Goal: Information Seeking & Learning: Check status

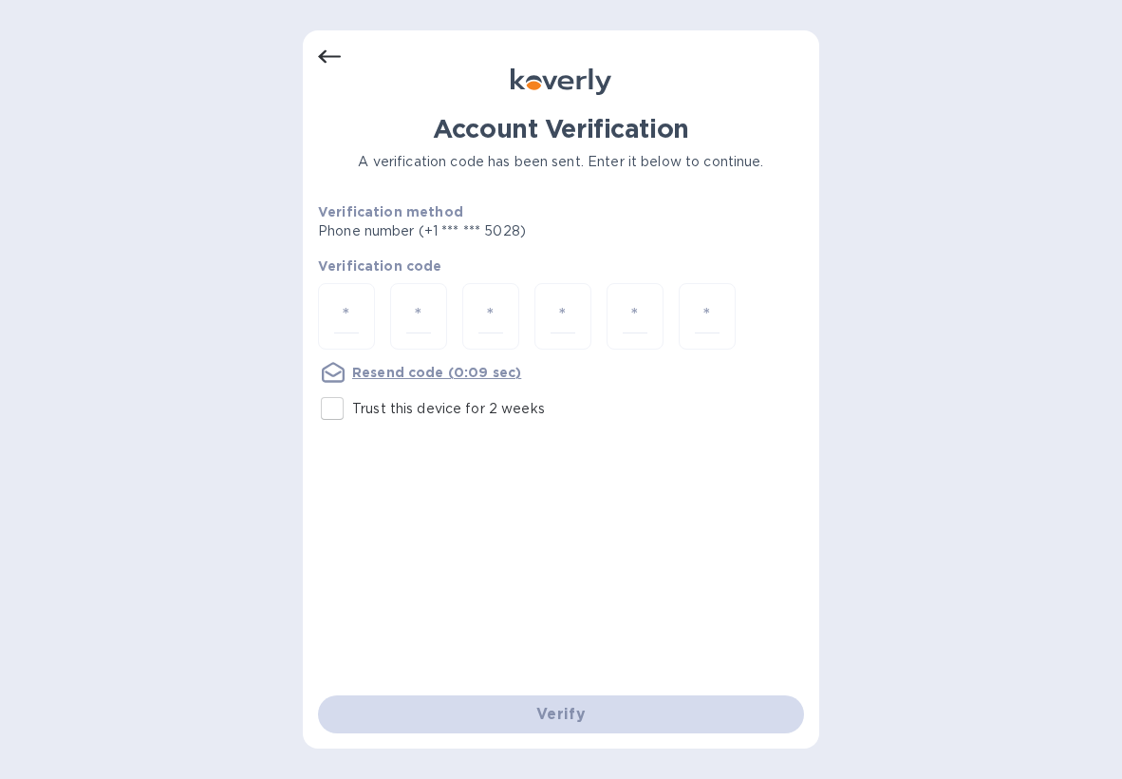
click at [333, 411] on input "Trust this device for 2 weeks" at bounding box center [332, 408] width 40 height 40
checkbox input "true"
click at [348, 307] on input "number" at bounding box center [346, 316] width 25 height 35
type input "2"
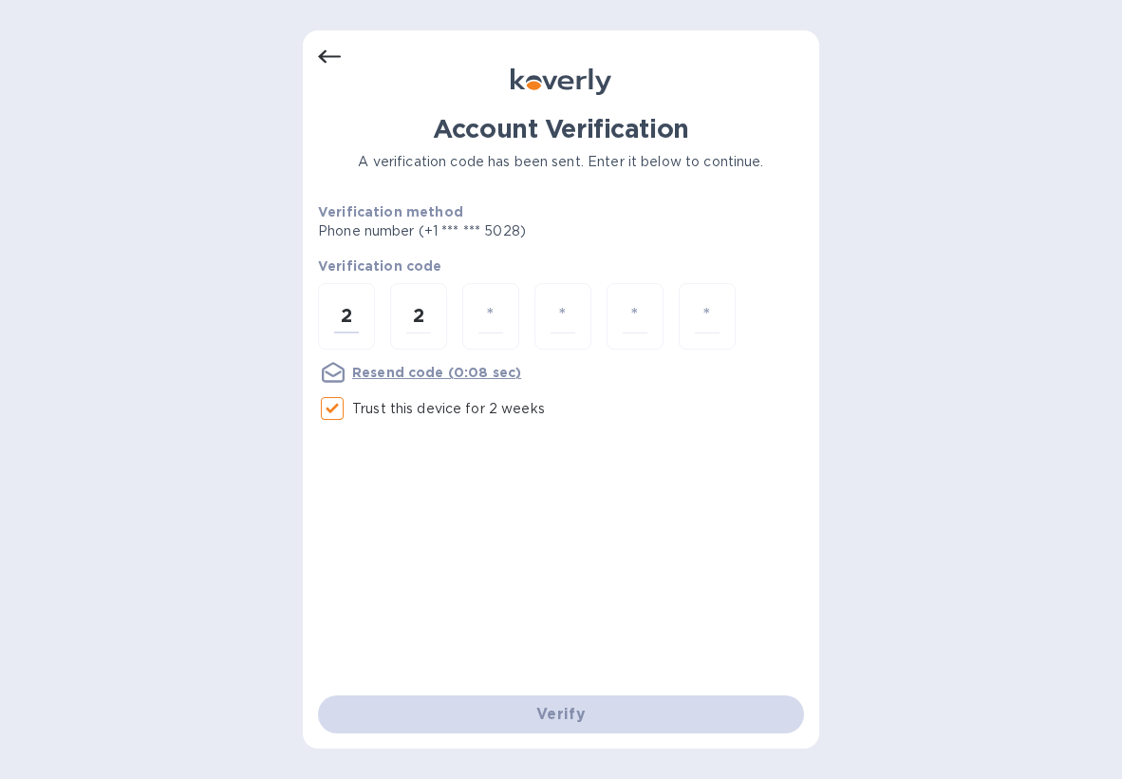
type input "5"
type input "0"
type input "3"
type input "5"
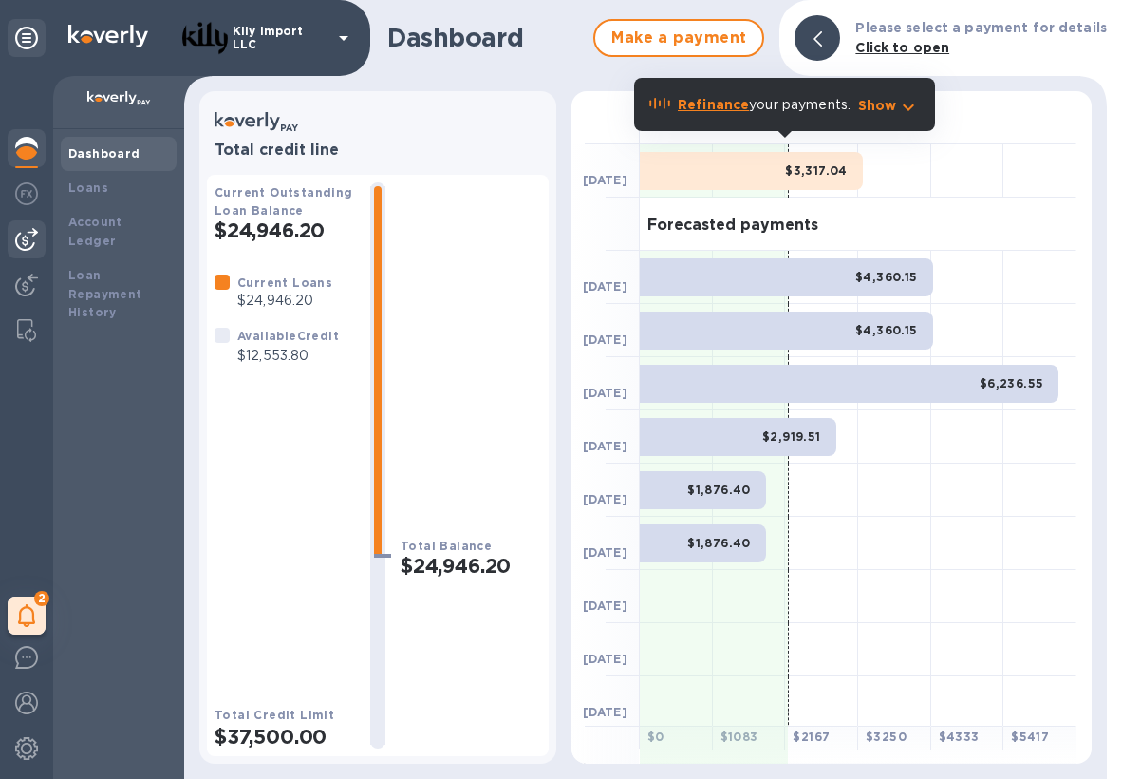
click at [20, 249] on img at bounding box center [26, 239] width 23 height 23
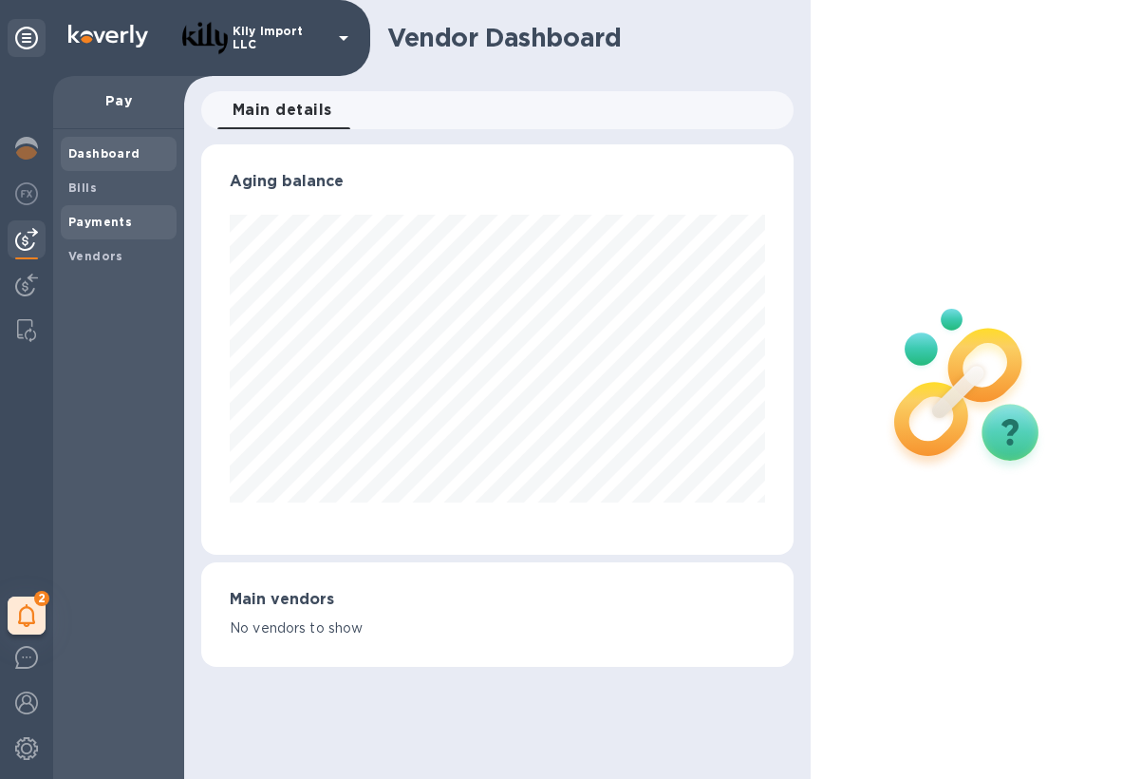
scroll to position [410, 592]
click at [98, 220] on b "Payments" at bounding box center [100, 222] width 64 height 14
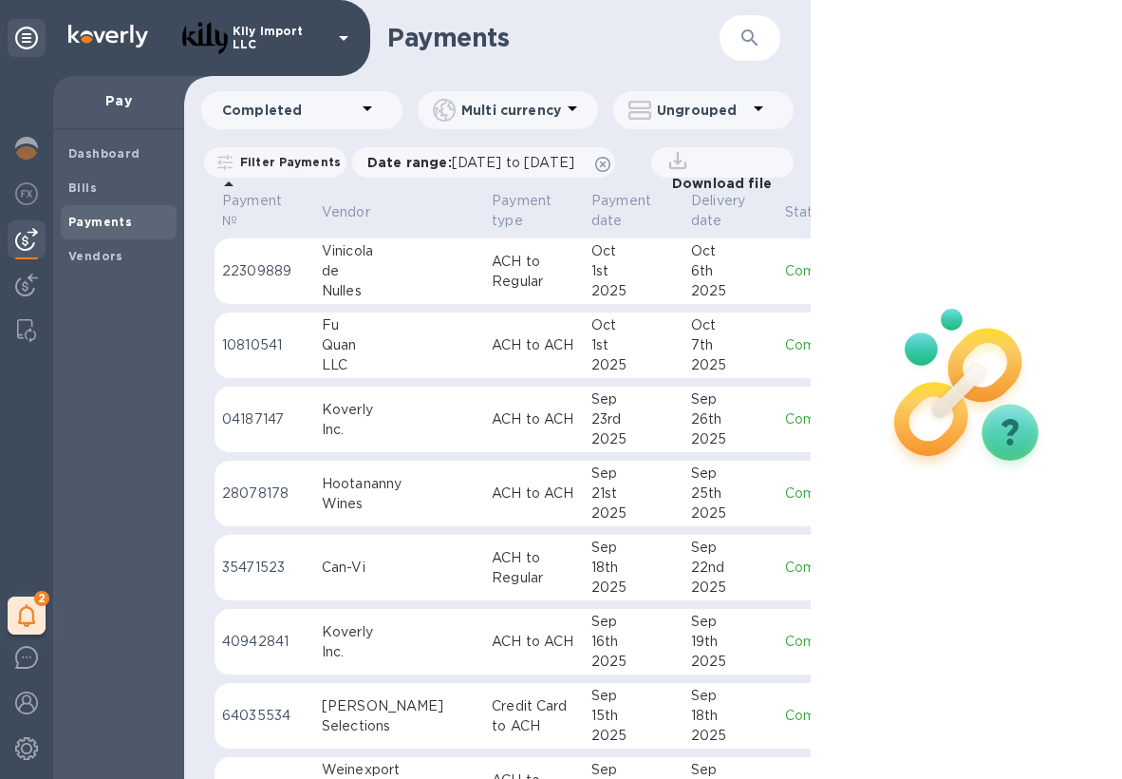
click at [684, 273] on td "Oct 6th 2025" at bounding box center [731, 271] width 94 height 66
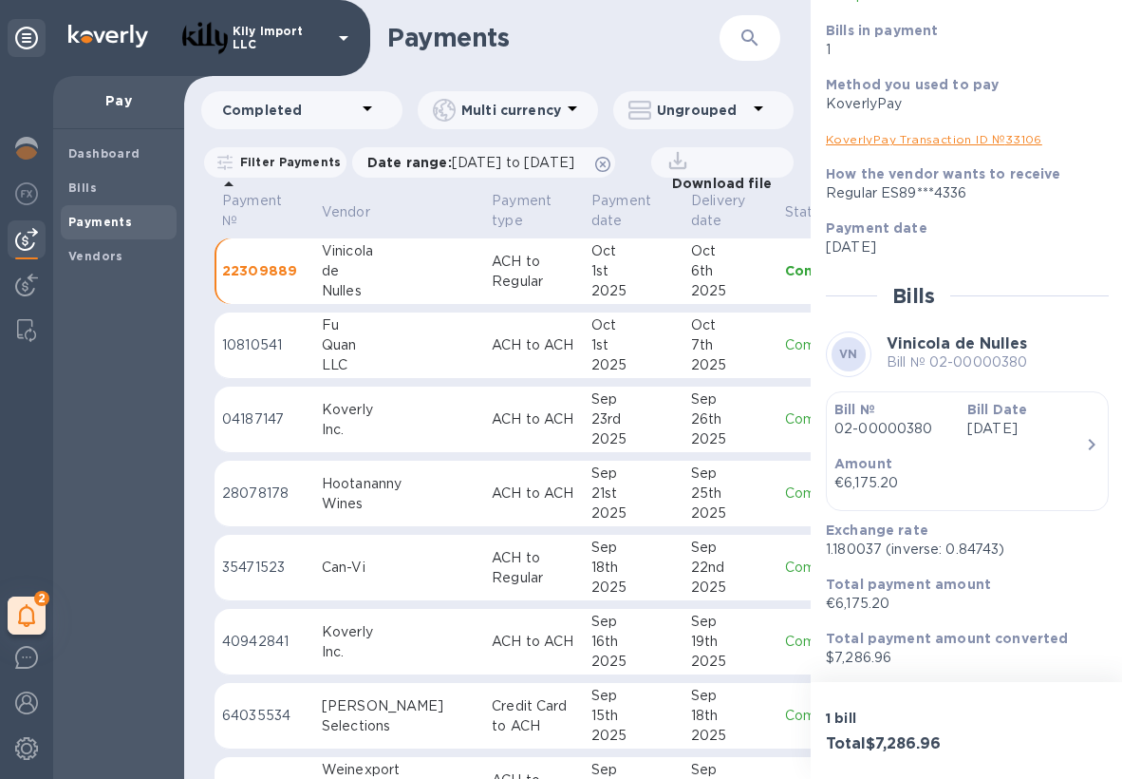
scroll to position [172, 0]
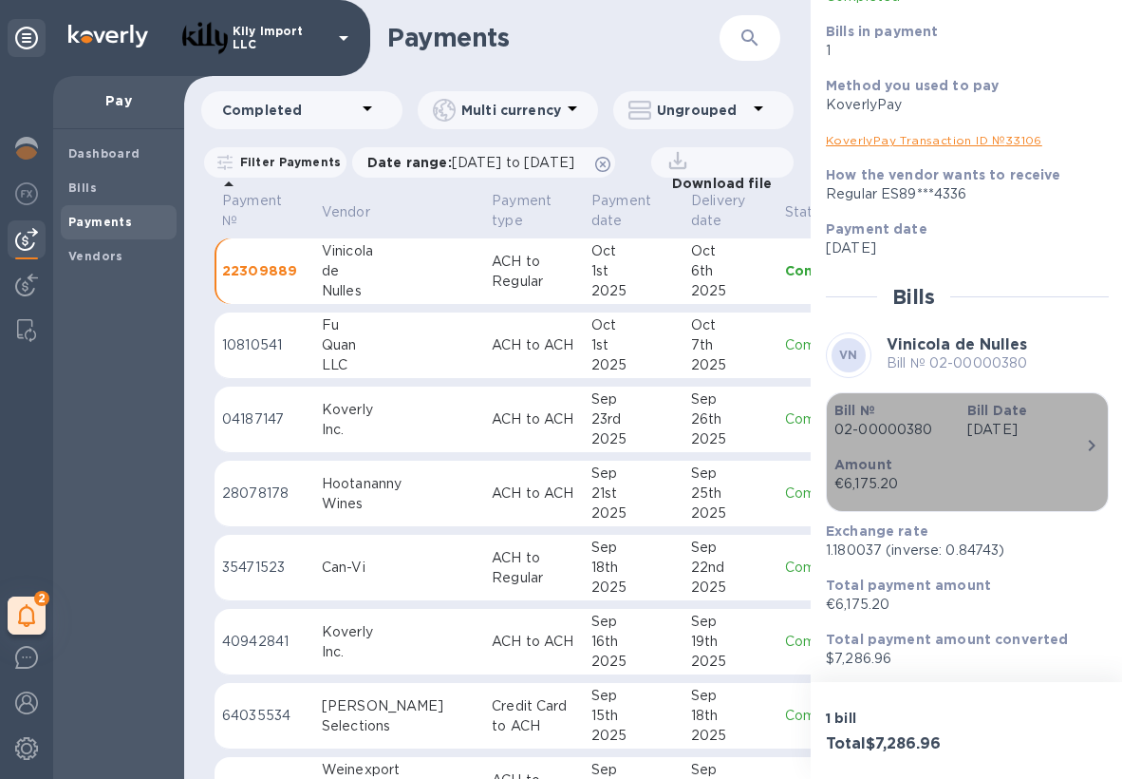
click at [1056, 435] on p "Oct 1st 2025" at bounding box center [1027, 430] width 118 height 20
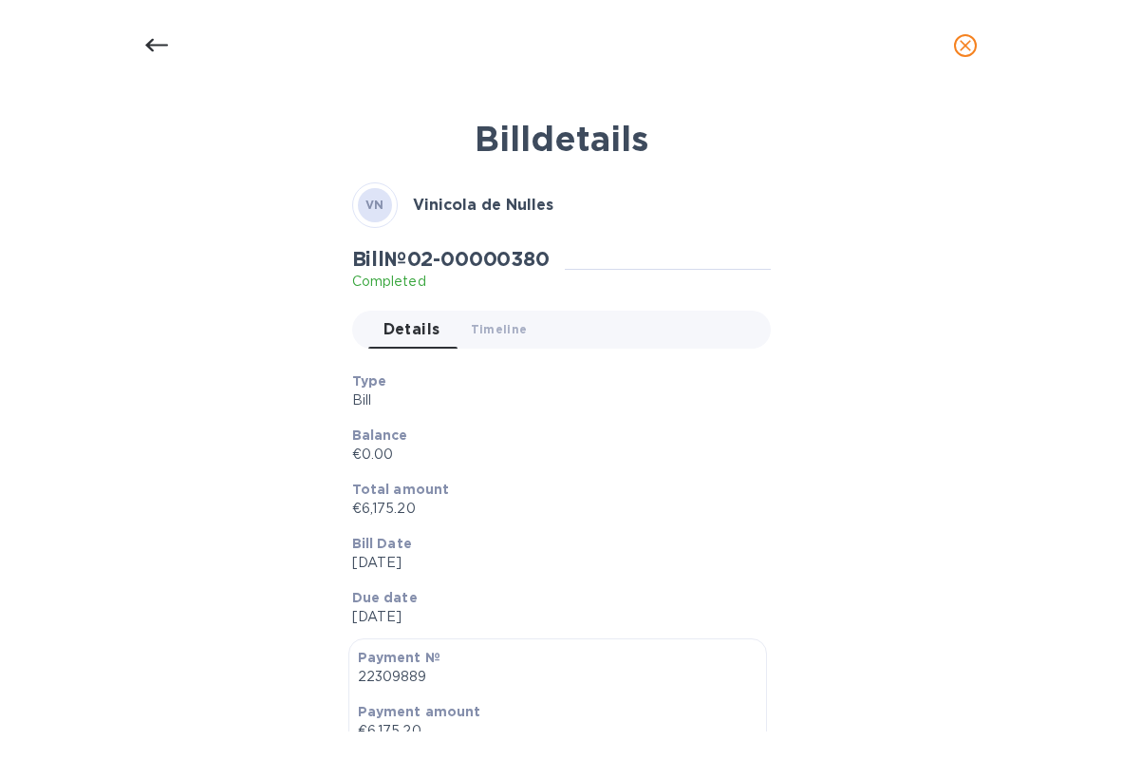
scroll to position [0, 0]
click at [148, 39] on icon at bounding box center [156, 45] width 23 height 23
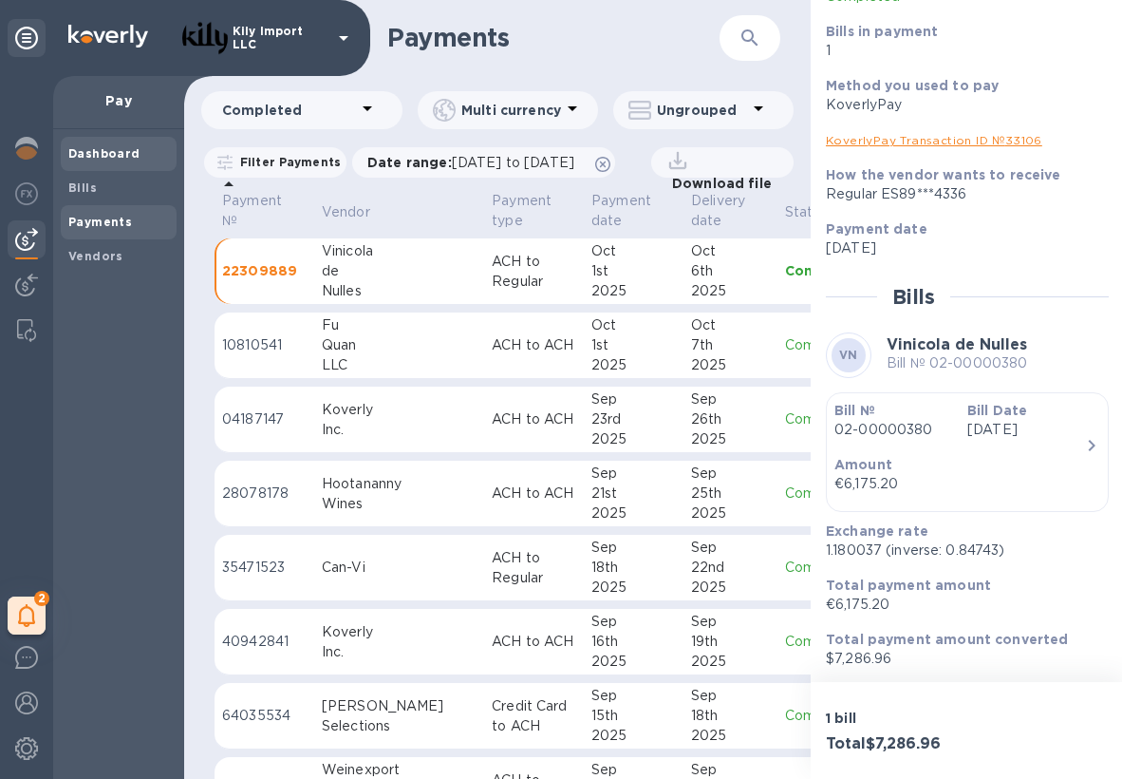
click at [125, 150] on b "Dashboard" at bounding box center [104, 153] width 72 height 14
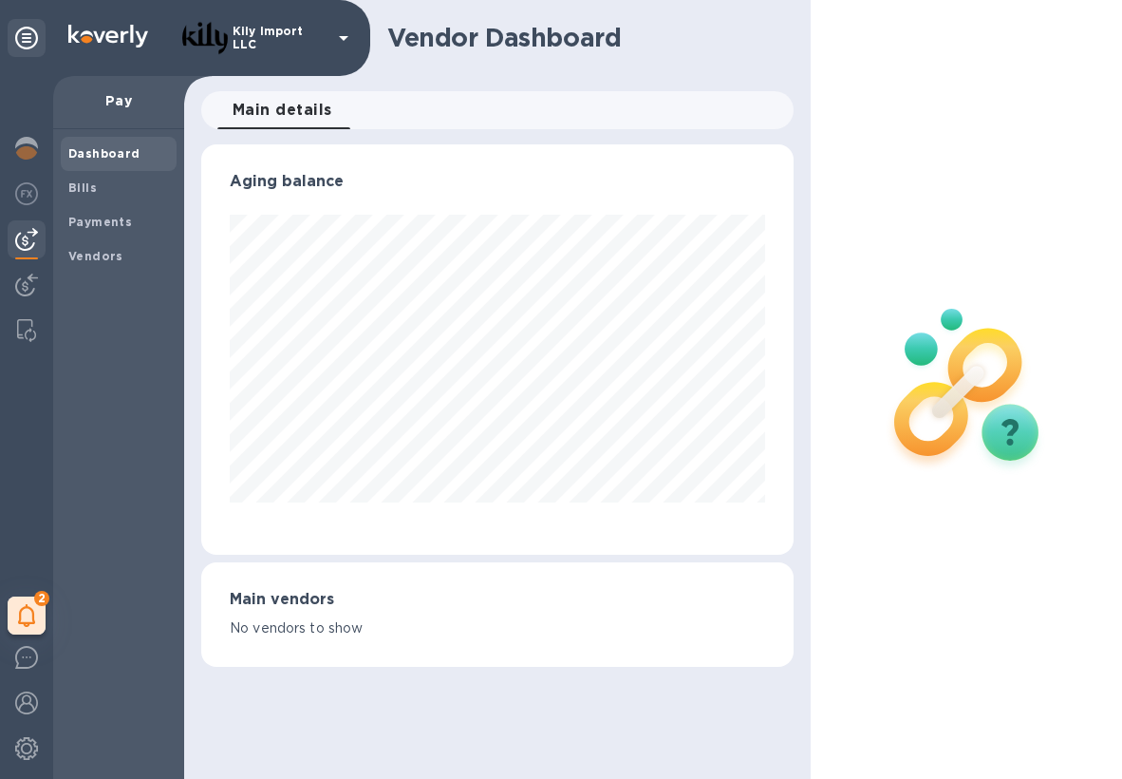
scroll to position [410, 592]
click at [26, 667] on img at bounding box center [26, 657] width 23 height 23
click at [30, 653] on img at bounding box center [26, 657] width 23 height 23
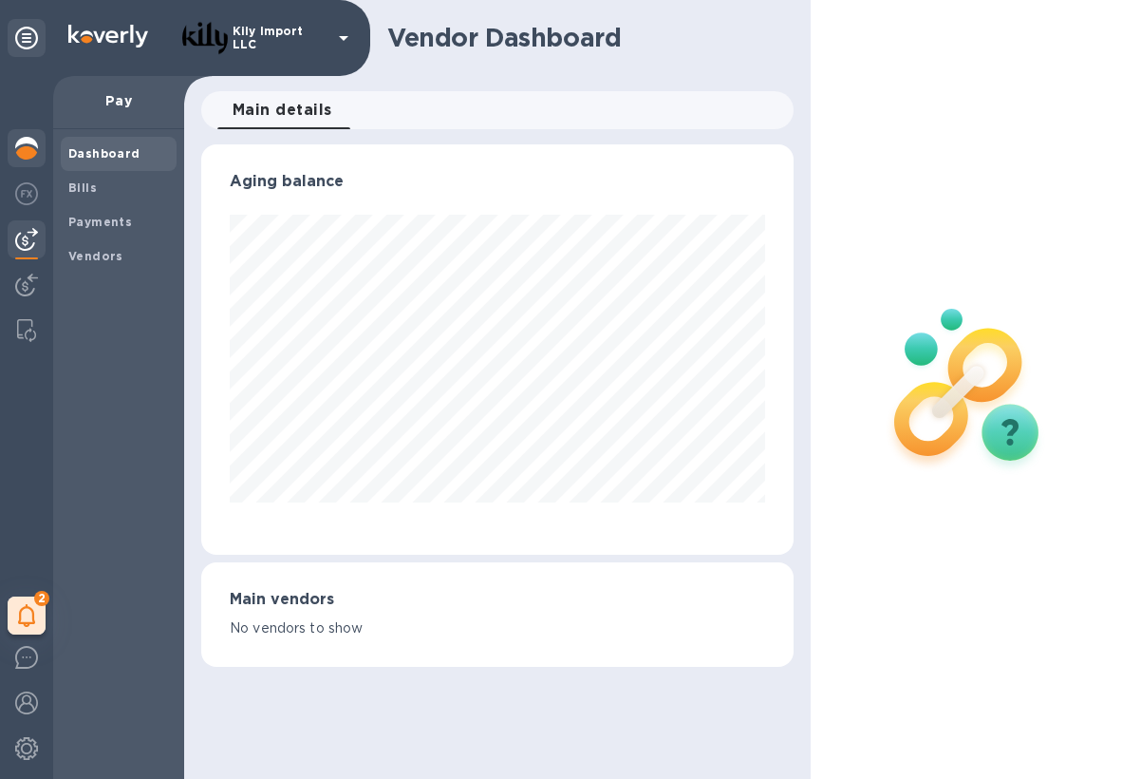
click at [33, 141] on img at bounding box center [26, 148] width 23 height 23
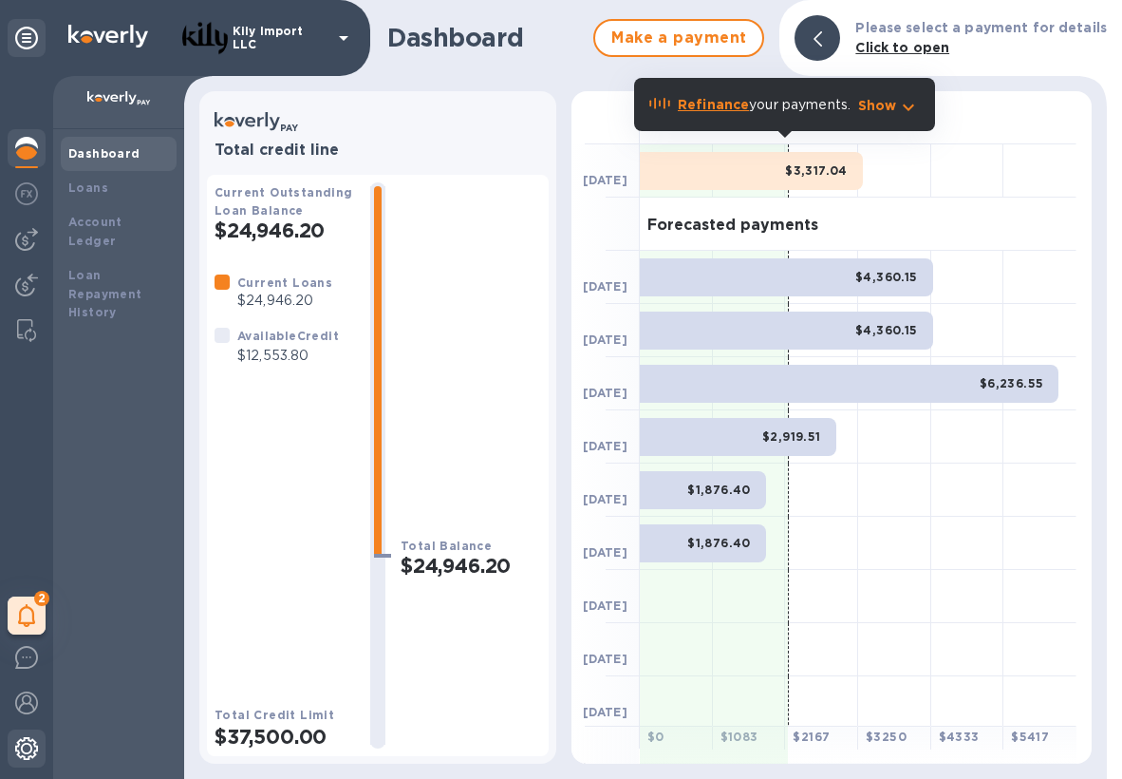
click at [29, 732] on div at bounding box center [27, 750] width 38 height 42
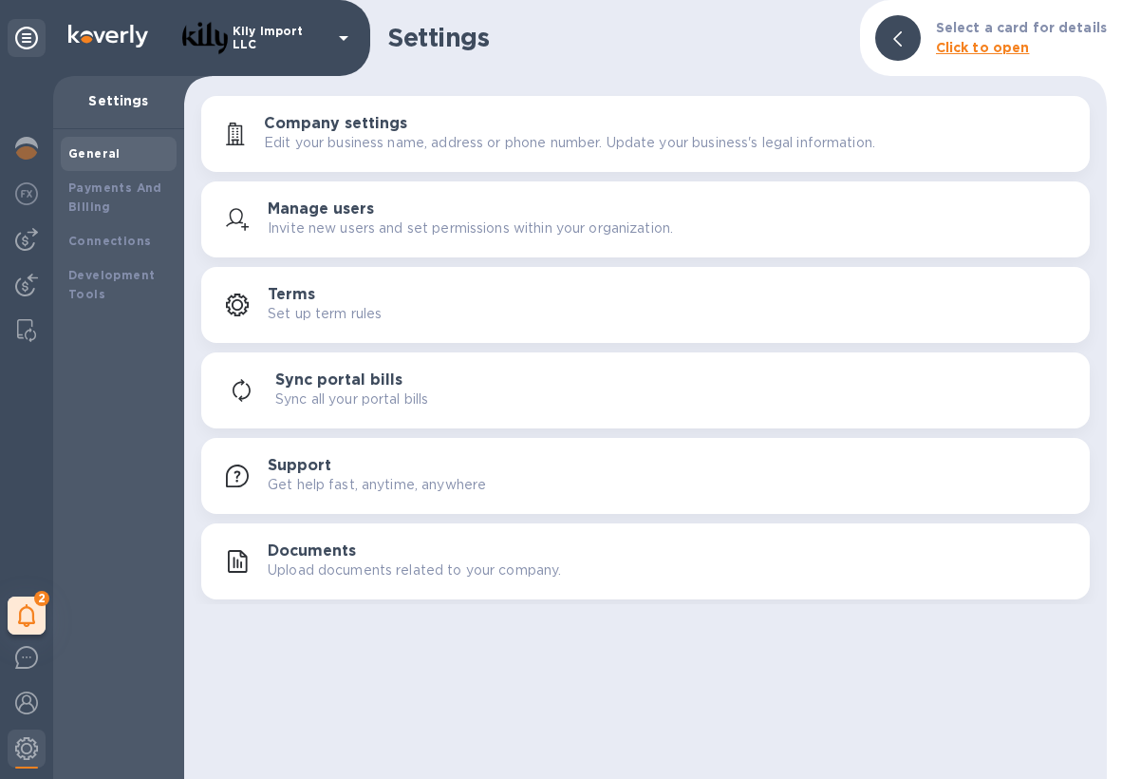
click at [406, 461] on div "Support Get help fast, anytime, anywhere" at bounding box center [671, 476] width 807 height 38
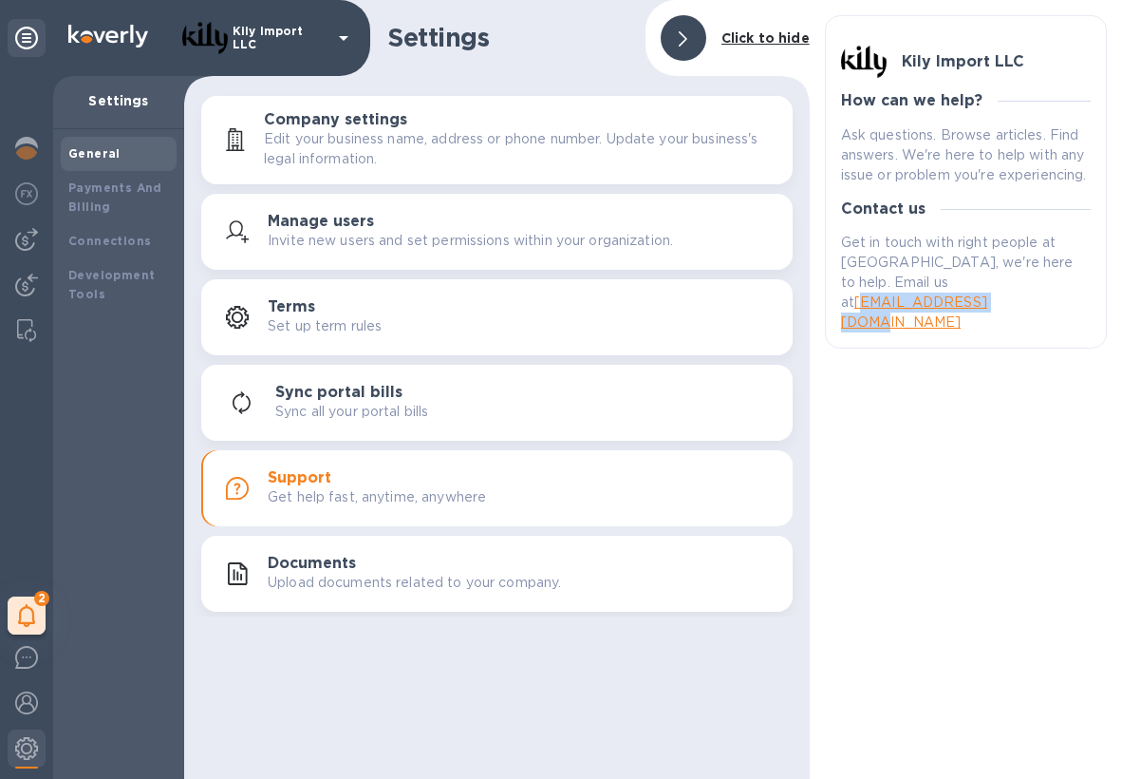
drag, startPoint x: 1027, startPoint y: 309, endPoint x: 859, endPoint y: 304, distance: 168.1
click at [859, 304] on p "Get in touch with right people at Koverly, we're here to help. Email us at supp…" at bounding box center [966, 283] width 250 height 100
copy link "support@koverly.com"
click at [40, 662] on div at bounding box center [27, 660] width 38 height 45
click at [92, 143] on div "General" at bounding box center [119, 154] width 116 height 34
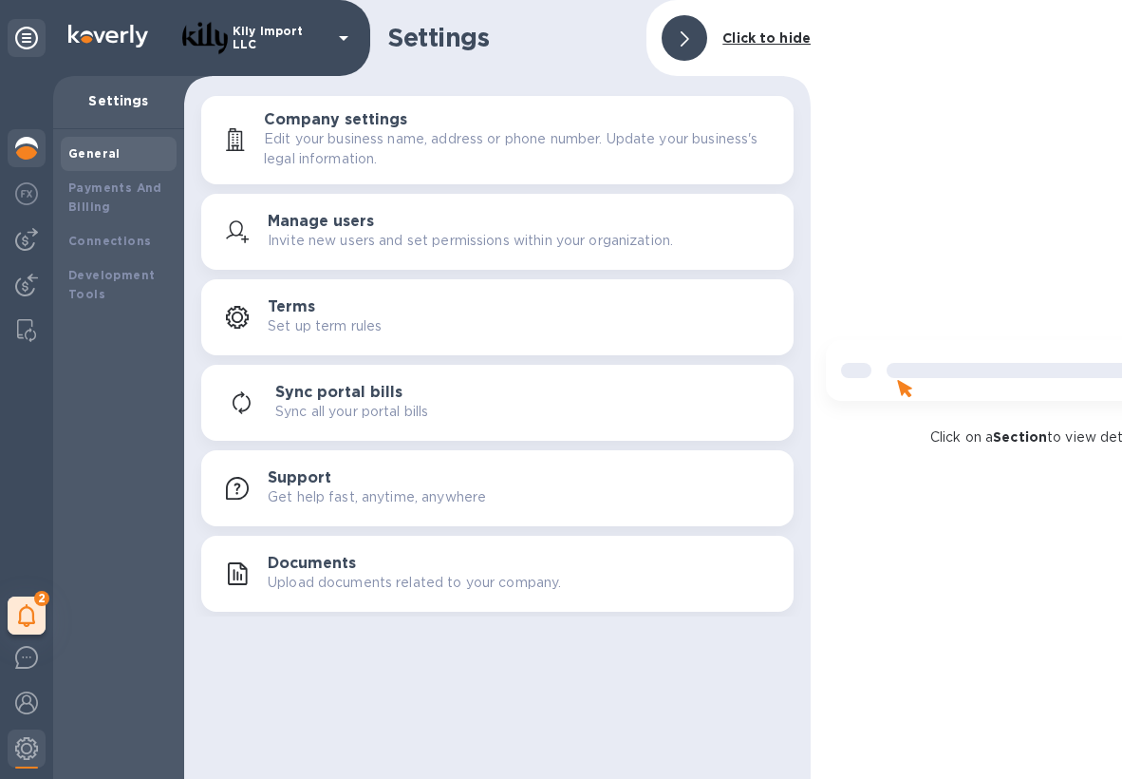
click at [25, 140] on img at bounding box center [26, 148] width 23 height 23
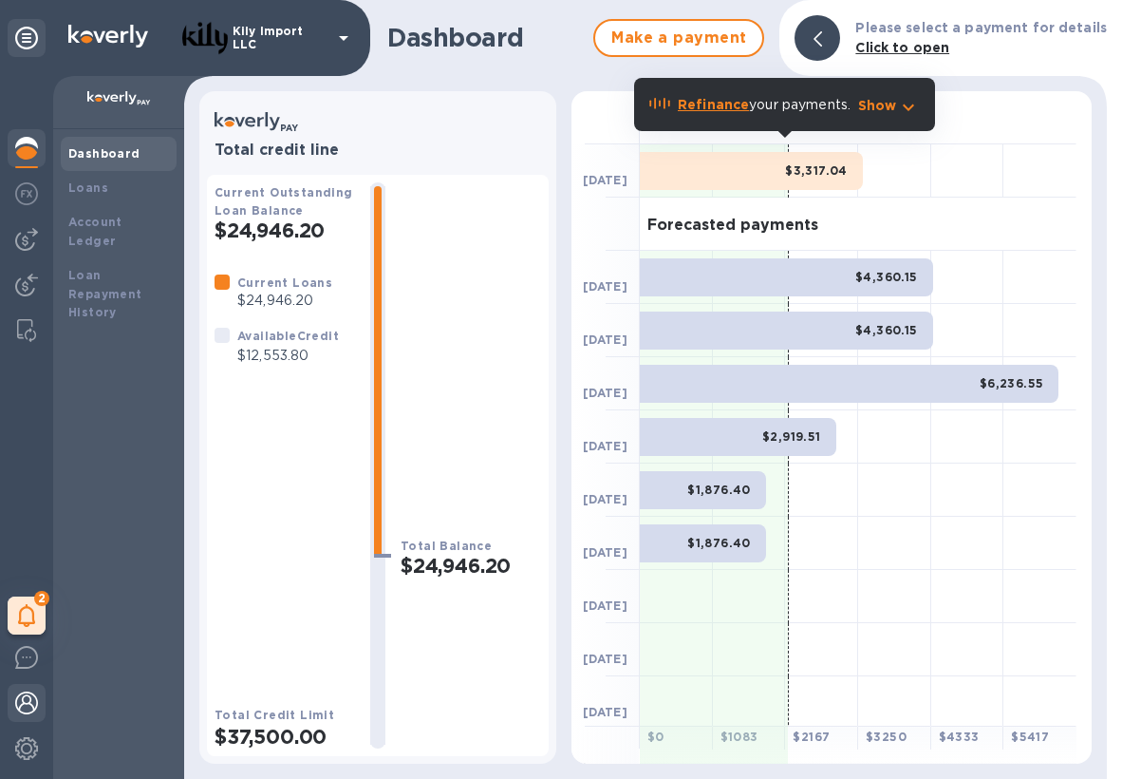
click at [19, 713] on img at bounding box center [26, 702] width 23 height 23
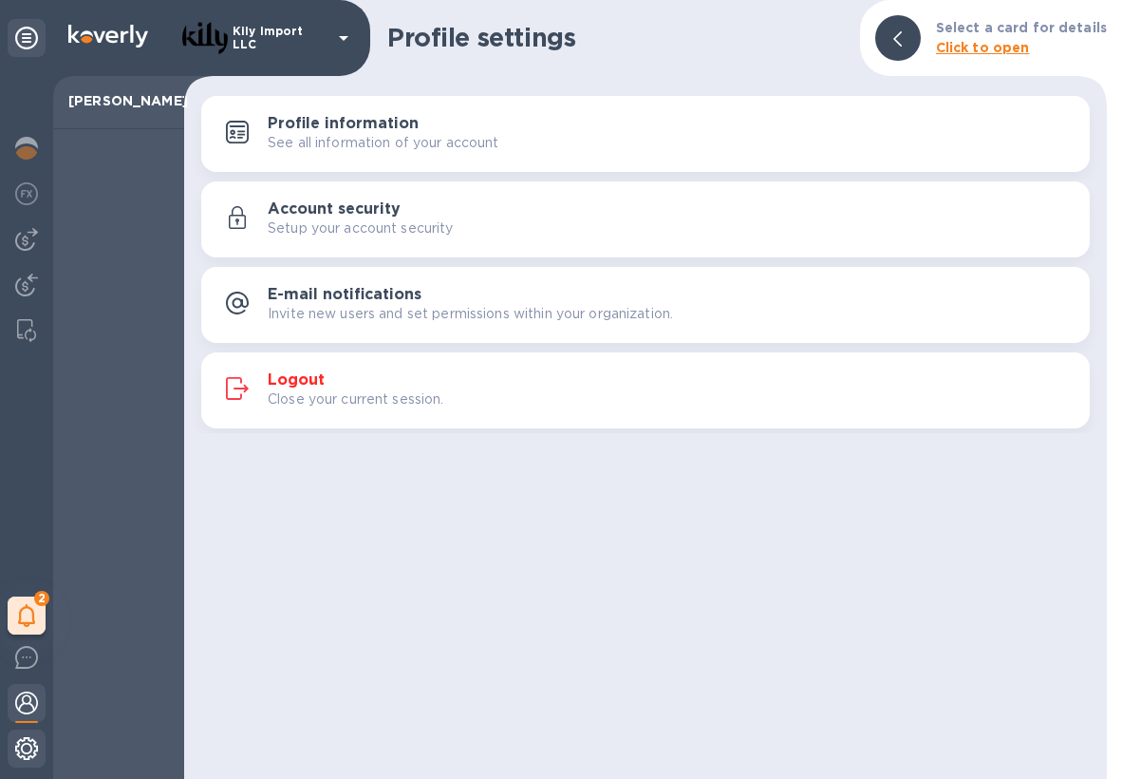
click at [20, 743] on img at bounding box center [26, 748] width 23 height 23
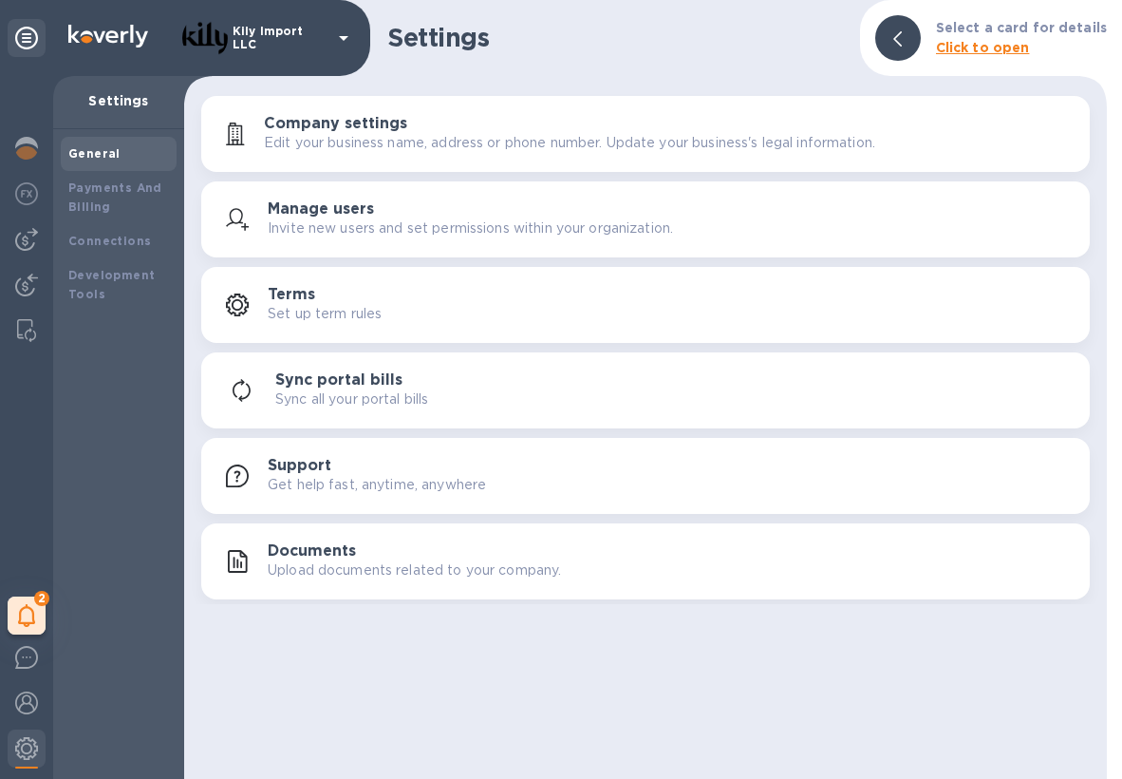
click at [340, 485] on p "Get help fast, anytime, anywhere" at bounding box center [377, 485] width 218 height 20
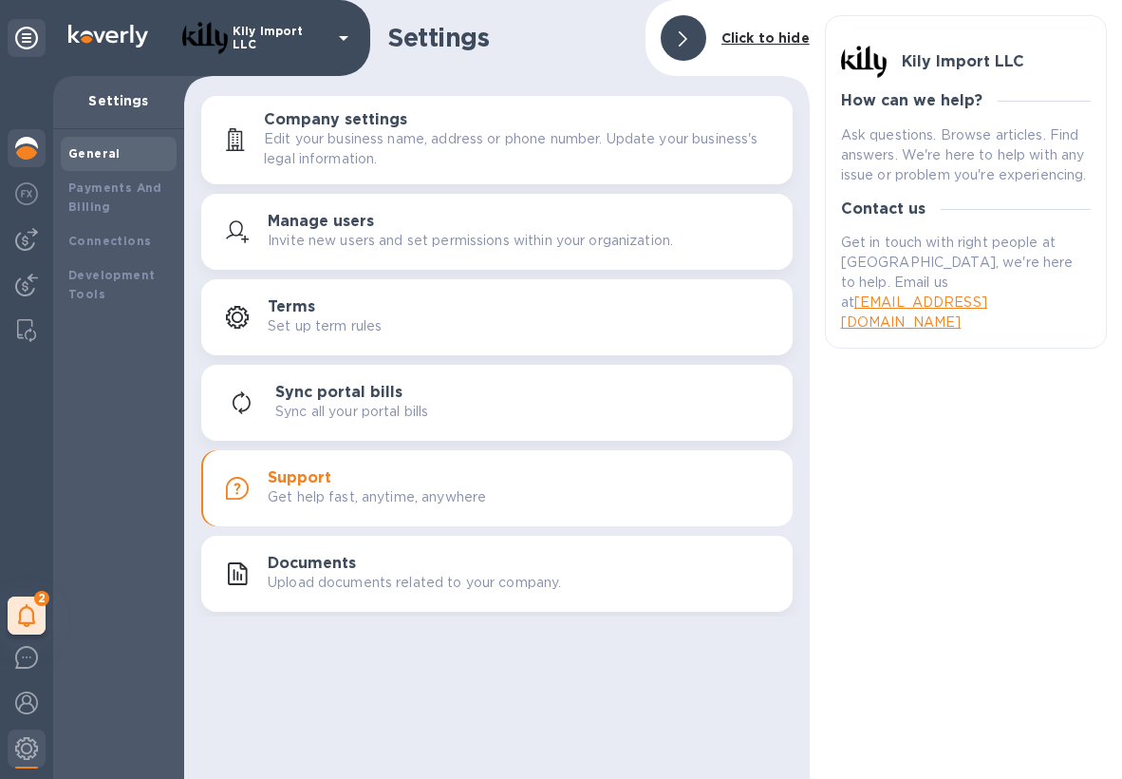
click at [44, 147] on div at bounding box center [27, 150] width 38 height 42
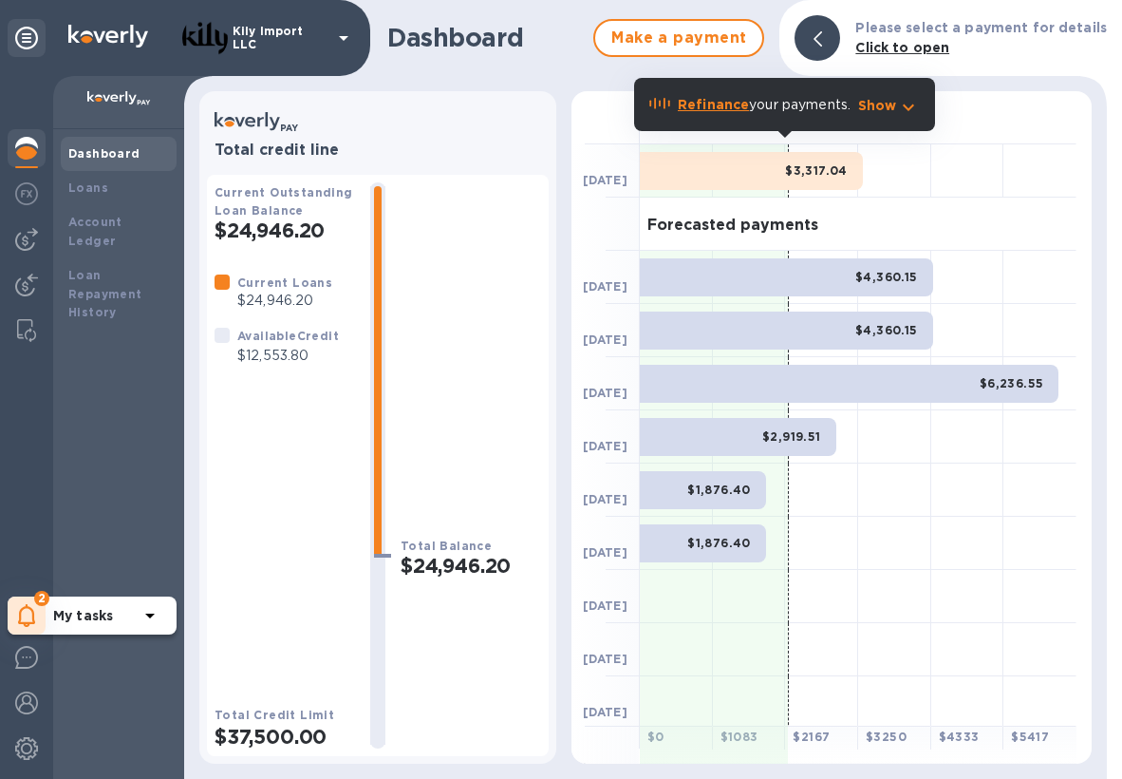
click at [30, 611] on icon at bounding box center [27, 615] width 18 height 23
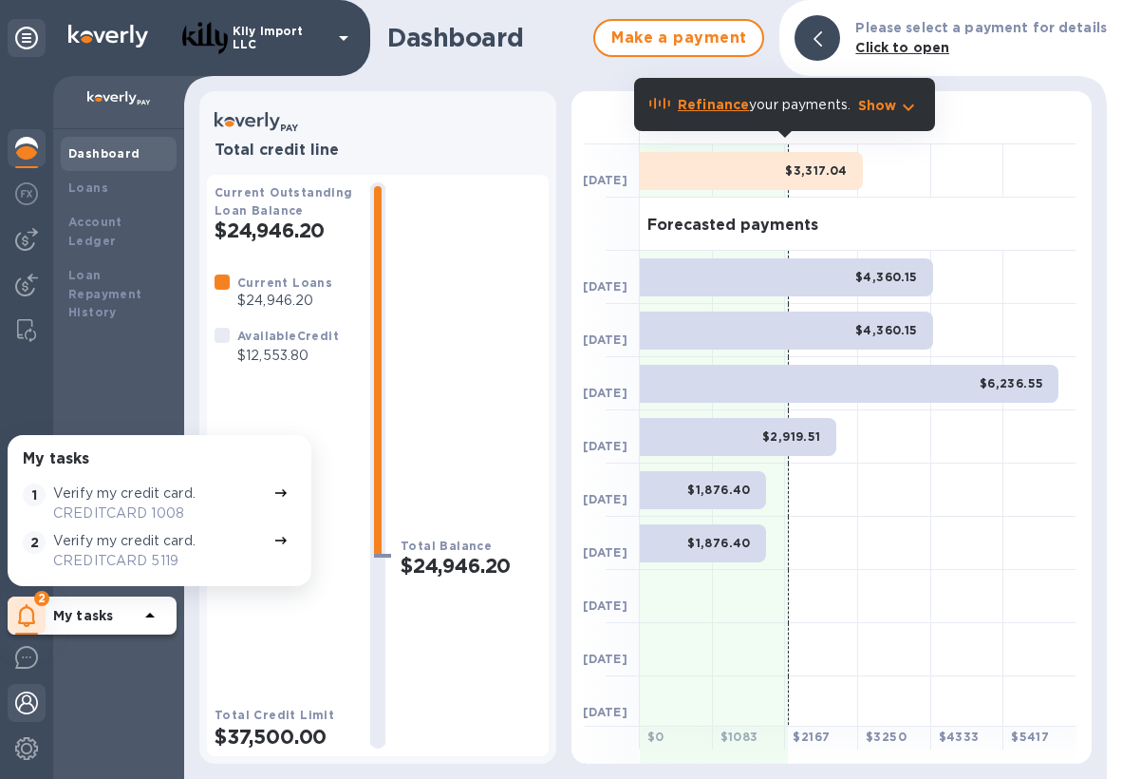
click at [25, 691] on img at bounding box center [26, 702] width 23 height 23
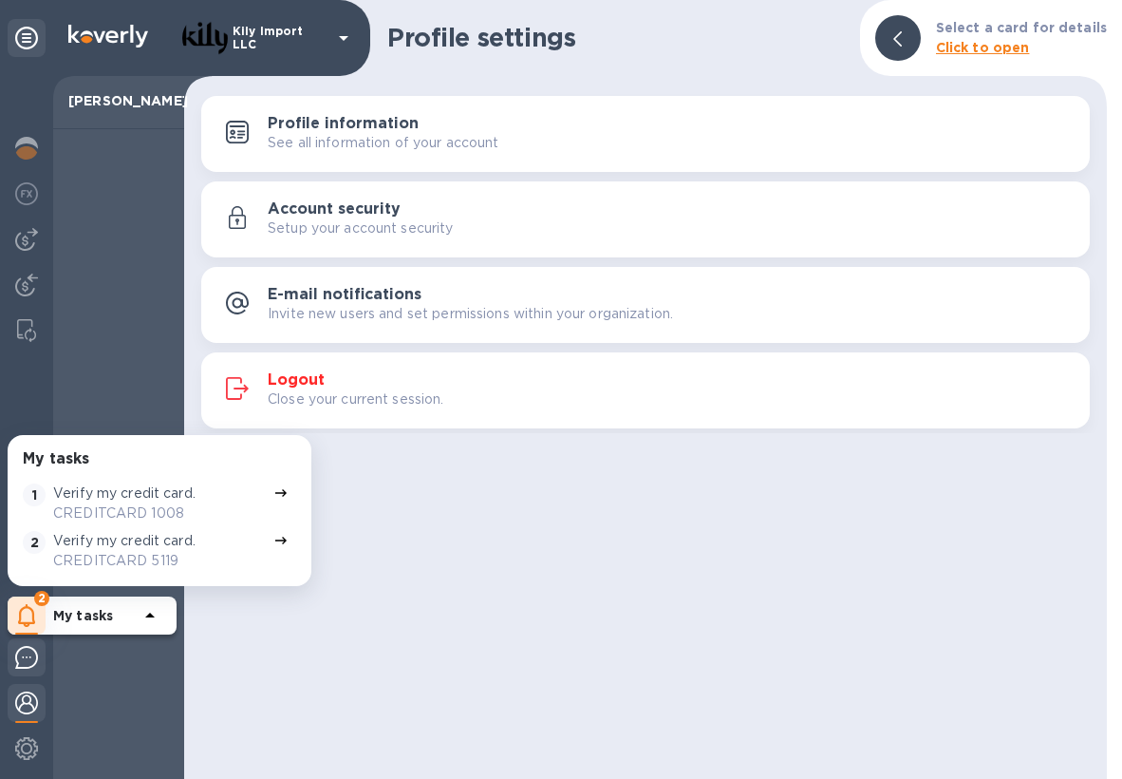
click at [26, 658] on img at bounding box center [26, 657] width 23 height 23
click at [11, 141] on div at bounding box center [27, 150] width 38 height 42
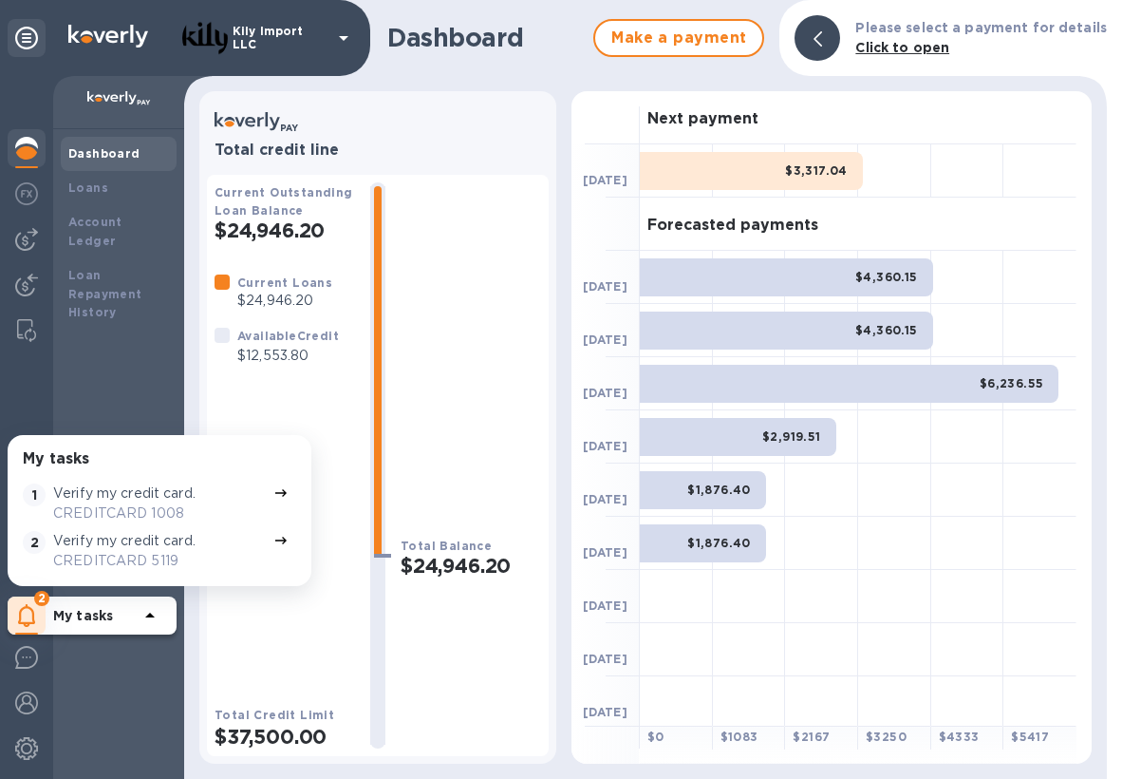
click at [23, 148] on img at bounding box center [26, 148] width 23 height 23
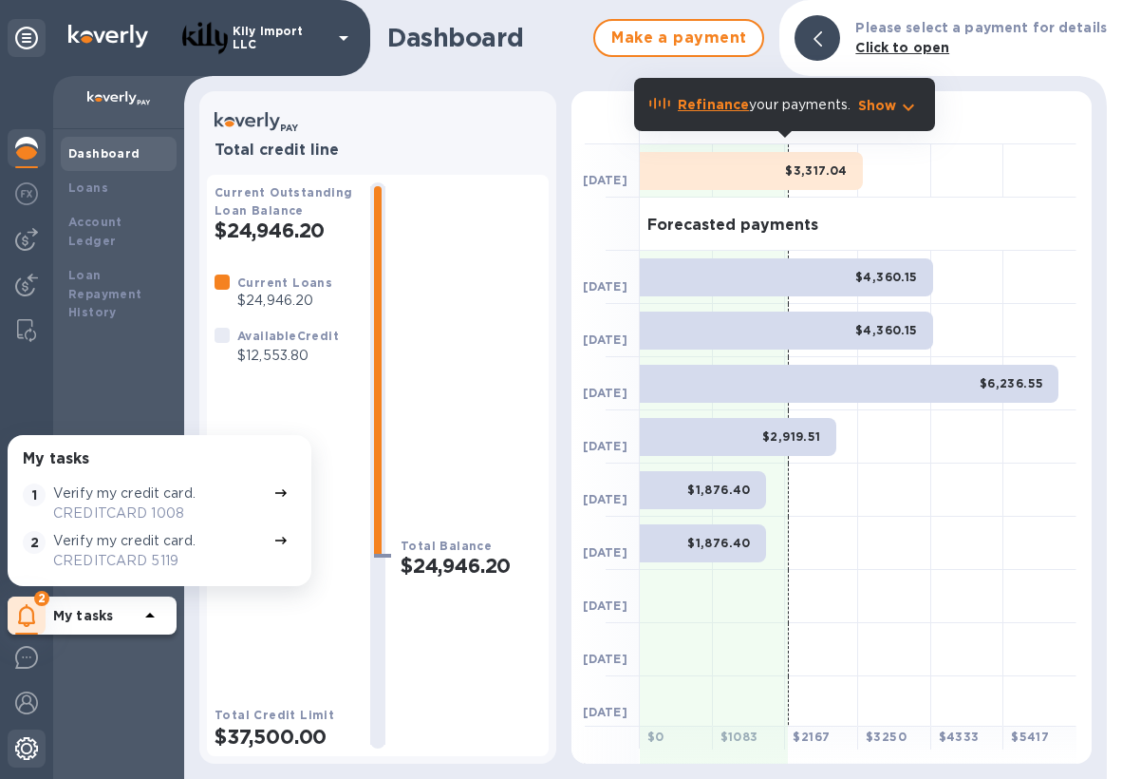
click at [24, 750] on img at bounding box center [26, 748] width 23 height 23
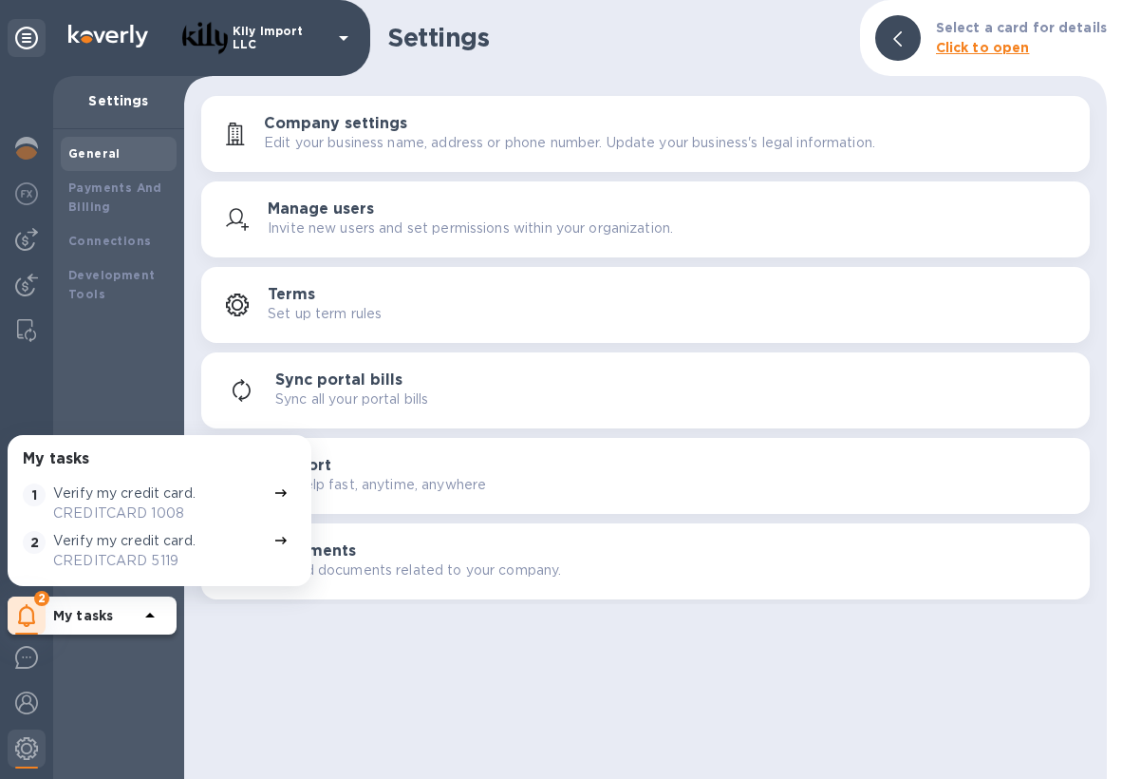
click at [132, 618] on p "My tasks" at bounding box center [95, 615] width 85 height 19
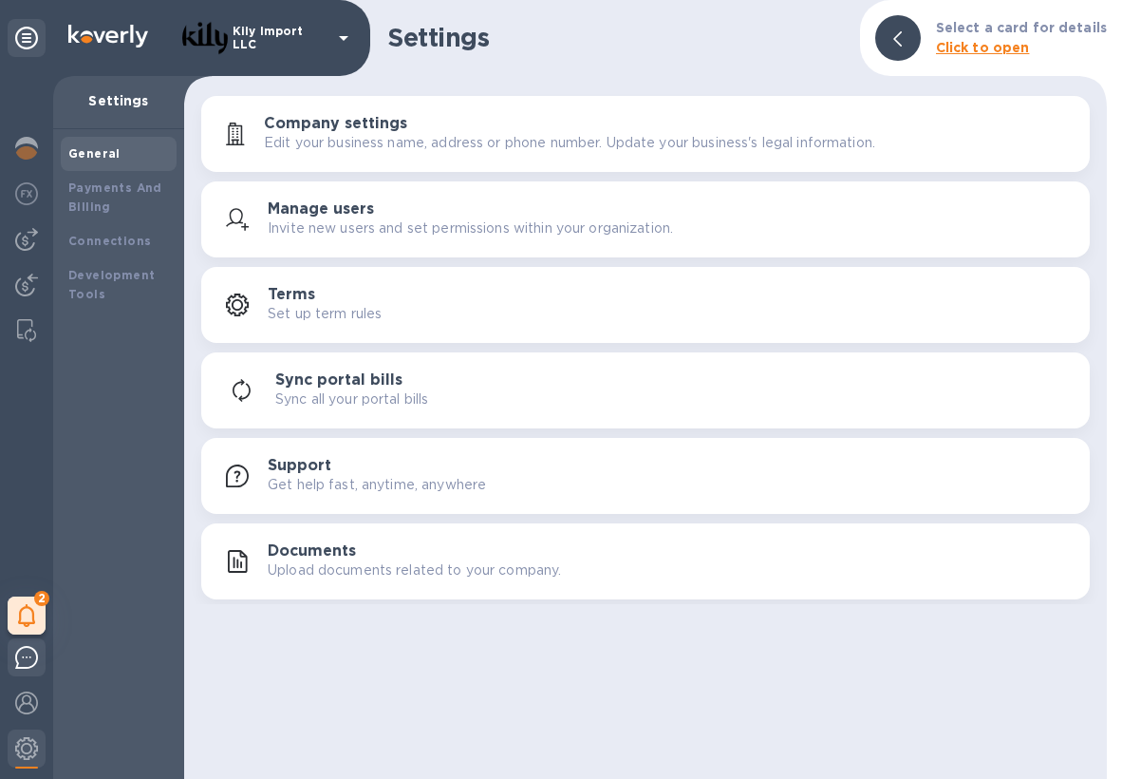
click at [28, 658] on img at bounding box center [26, 657] width 23 height 23
click at [29, 152] on img at bounding box center [26, 148] width 23 height 23
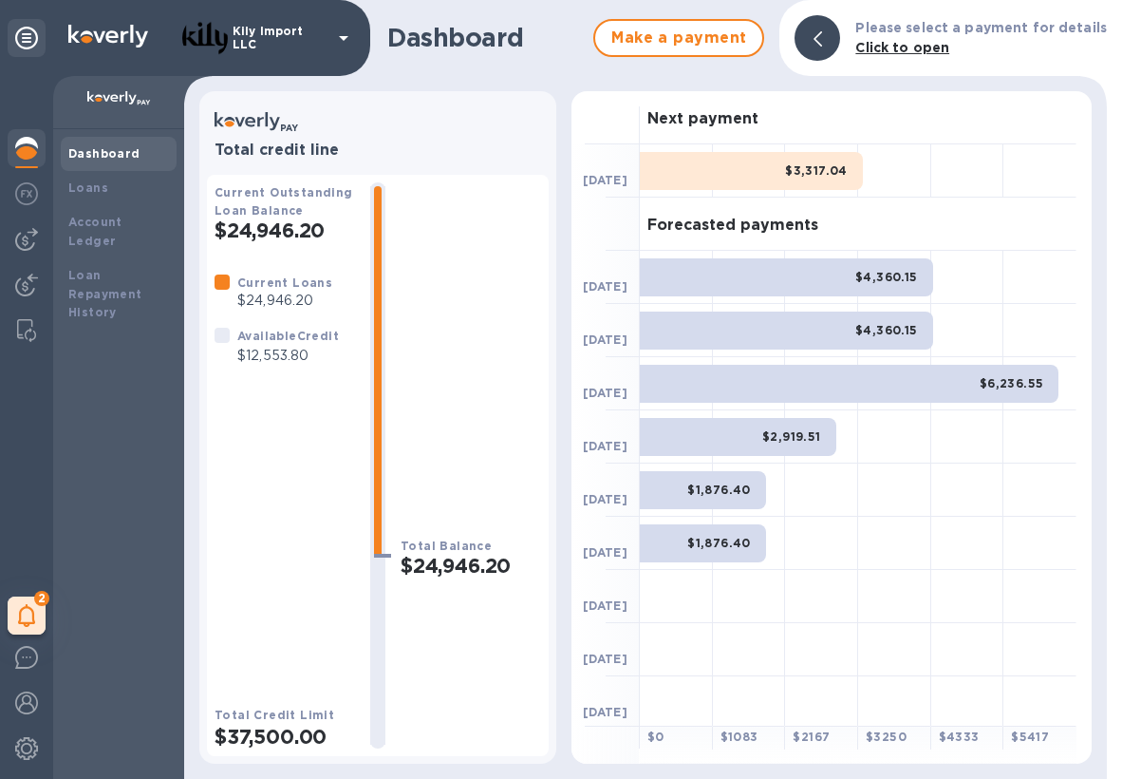
click at [29, 152] on img at bounding box center [26, 148] width 23 height 23
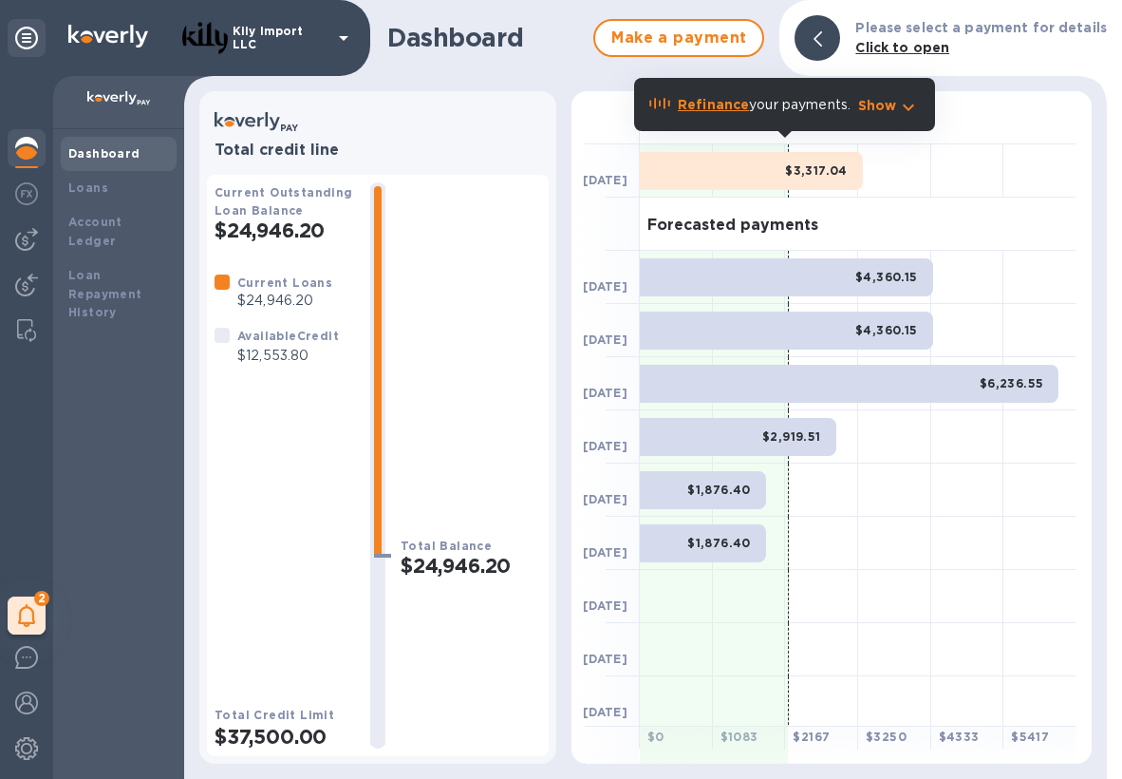
click at [116, 146] on b "Dashboard" at bounding box center [104, 153] width 72 height 14
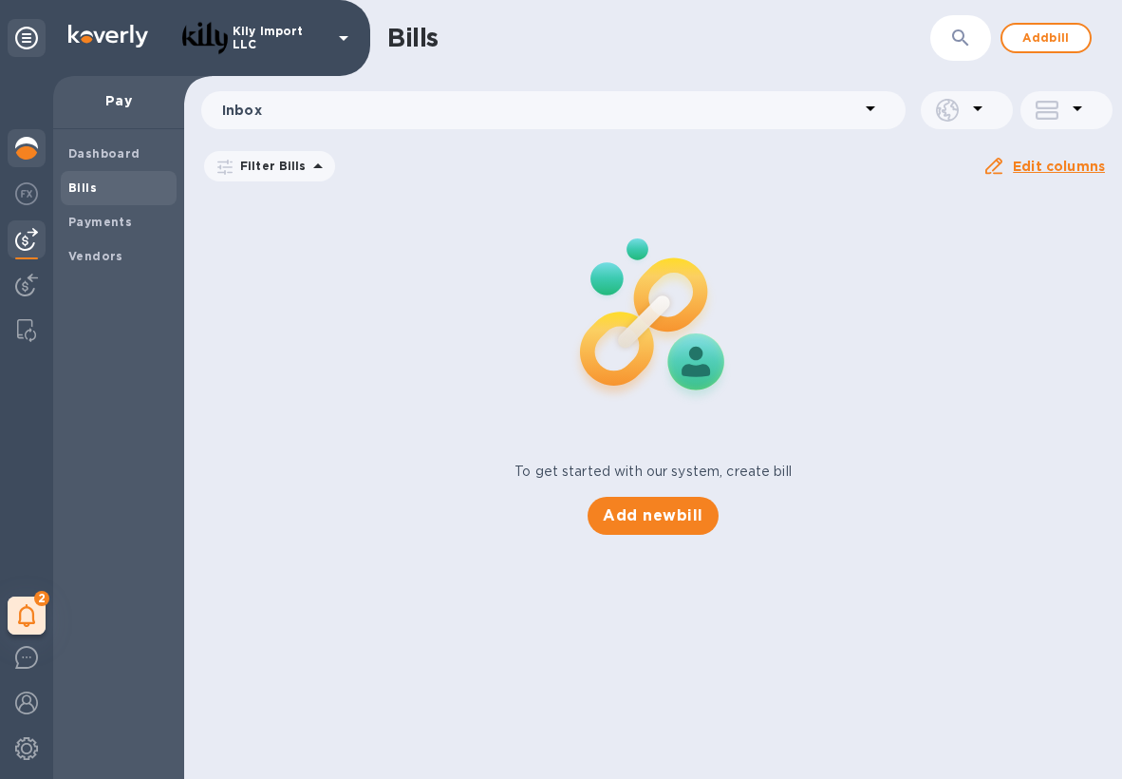
click at [30, 142] on img at bounding box center [26, 148] width 23 height 23
